Goal: Task Accomplishment & Management: Manage account settings

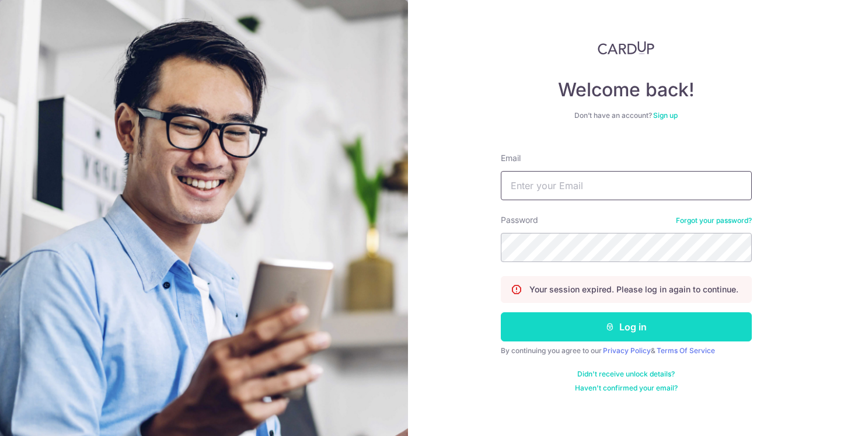
type input "[EMAIL_ADDRESS][DOMAIN_NAME]"
click at [634, 321] on button "Log in" at bounding box center [626, 326] width 251 height 29
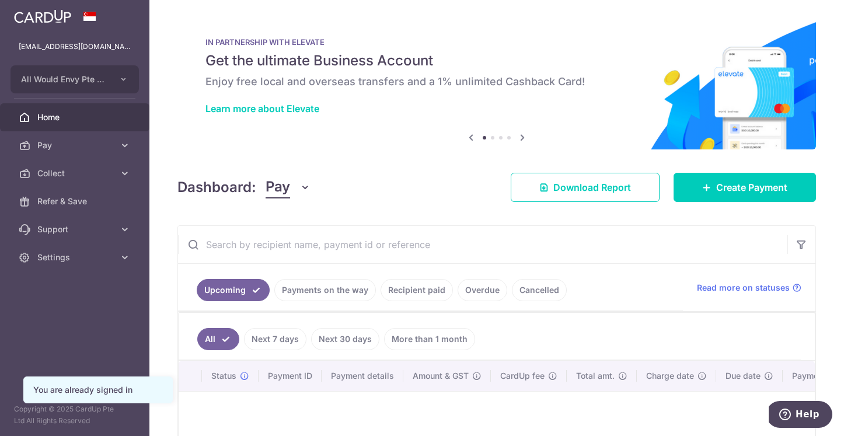
click at [297, 296] on link "Payments on the way" at bounding box center [325, 290] width 102 height 22
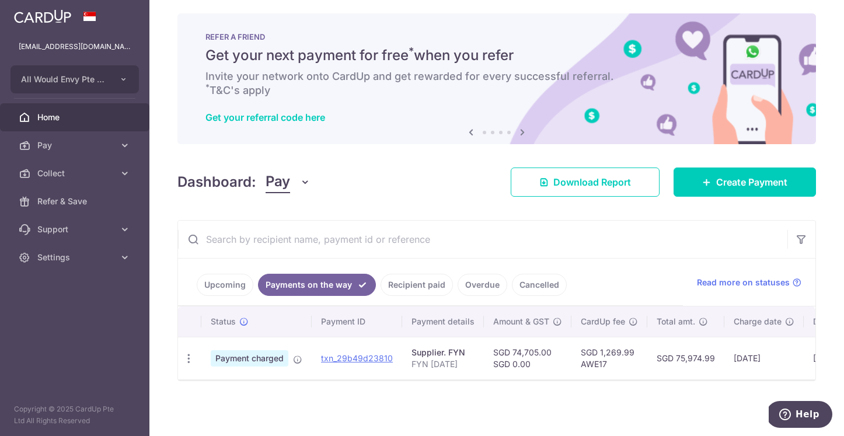
drag, startPoint x: 548, startPoint y: 349, endPoint x: 512, endPoint y: 347, distance: 36.2
click at [512, 347] on td "SGD 74,705.00 SGD 0.00" at bounding box center [528, 358] width 88 height 43
copy td "74,705.00"
